Goal: Transaction & Acquisition: Purchase product/service

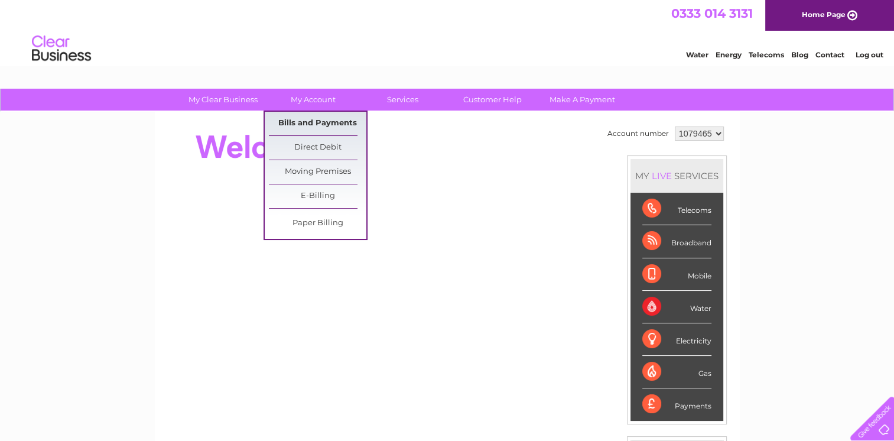
click at [321, 125] on link "Bills and Payments" at bounding box center [317, 124] width 97 height 24
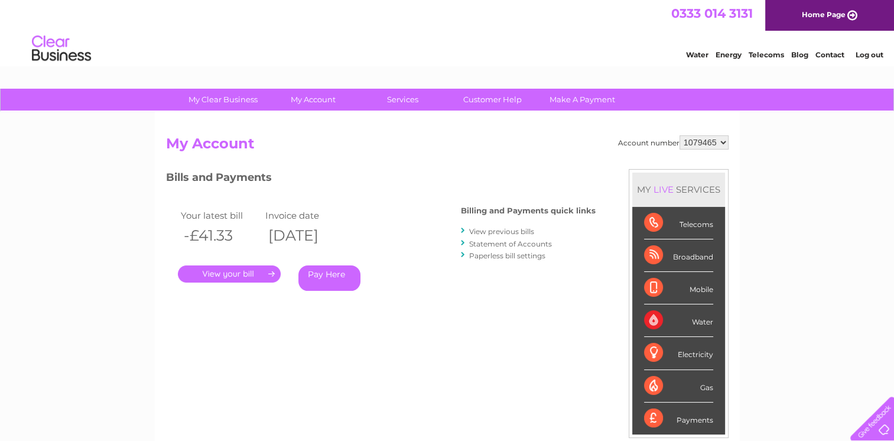
click at [335, 276] on link "Pay Here" at bounding box center [329, 277] width 62 height 25
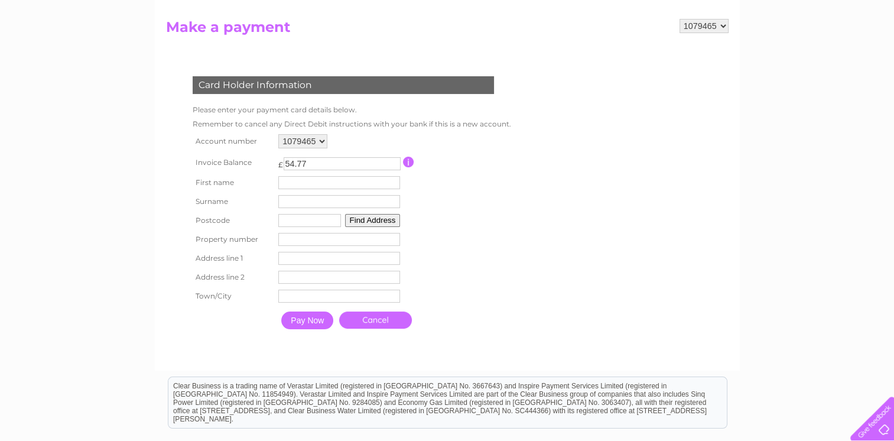
scroll to position [118, 0]
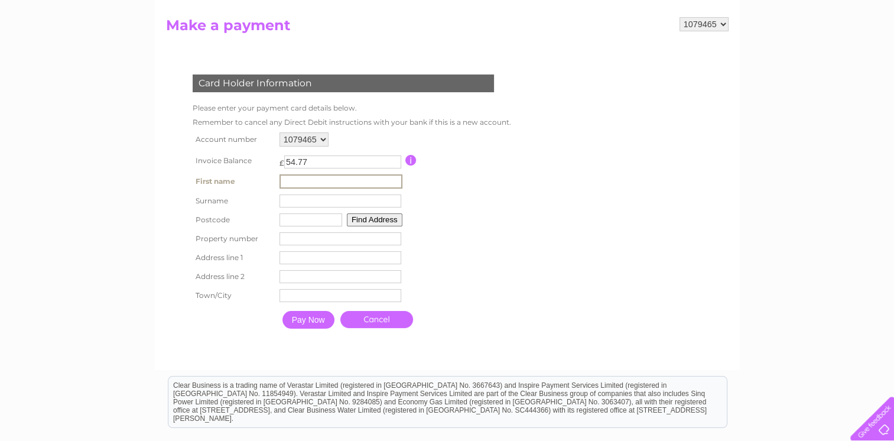
click at [298, 182] on input "text" at bounding box center [340, 181] width 123 height 14
type input "john"
type input "m martlew"
type input "WA9 1HY"
type input "Unit 1 Collins Ind Est"
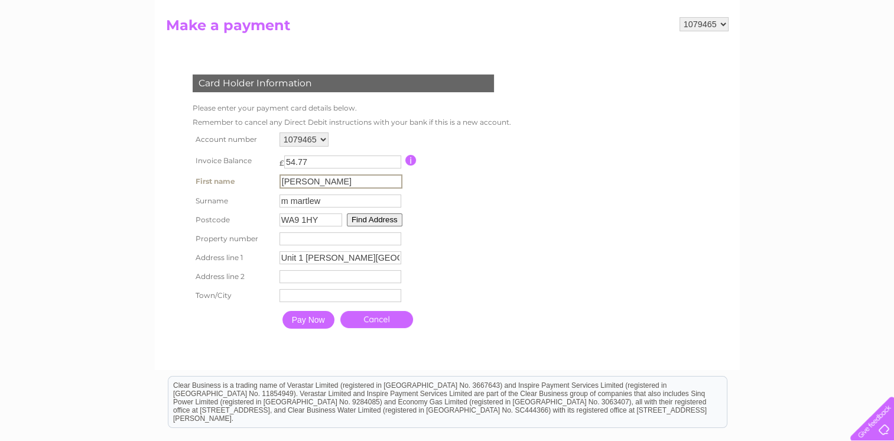
type input "Merton Bank Road"
type input "St Helens"
click at [287, 200] on input "m martlew" at bounding box center [340, 200] width 122 height 13
type input "martlew"
click at [291, 239] on input "number" at bounding box center [340, 238] width 122 height 13
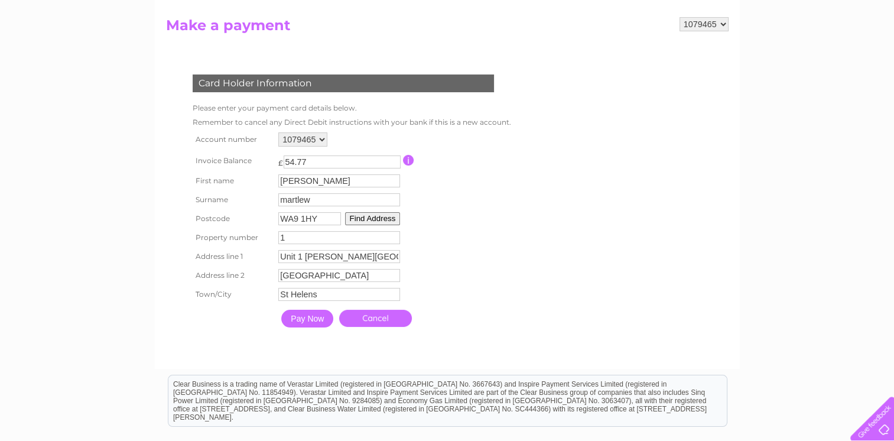
type input "0"
type input "1"
click at [304, 256] on input "Unit 1 Collins Ind Est" at bounding box center [339, 256] width 122 height 13
type input "Collins Ind Est"
click at [377, 219] on button "Find Address" at bounding box center [373, 218] width 56 height 13
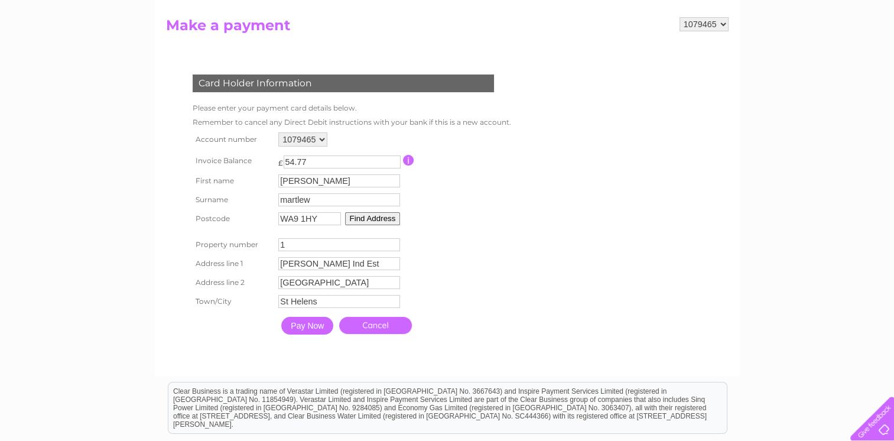
click at [308, 327] on input "Pay Now" at bounding box center [307, 326] width 52 height 18
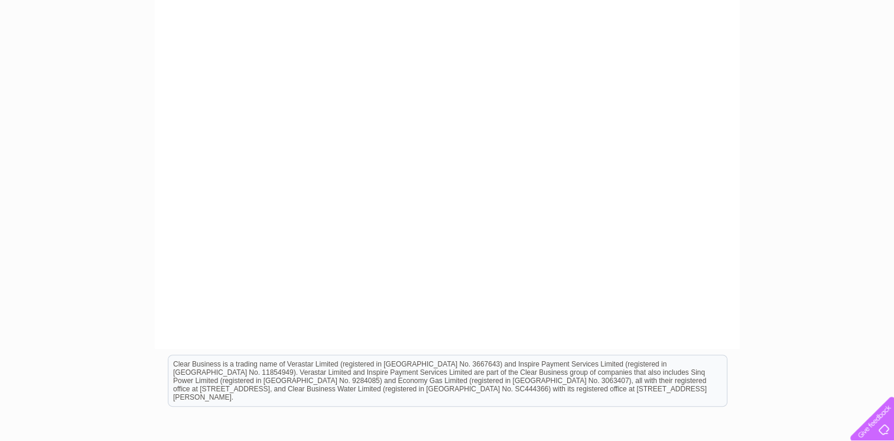
scroll to position [425, 0]
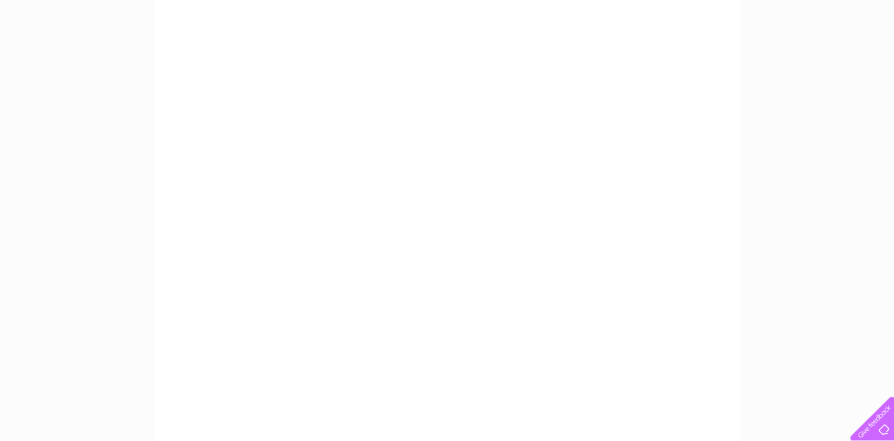
scroll to position [129, 0]
